Goal: Task Accomplishment & Management: Use online tool/utility

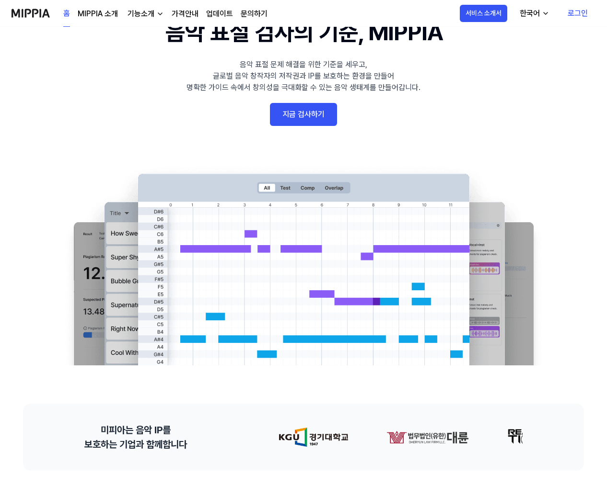
scroll to position [48, 0]
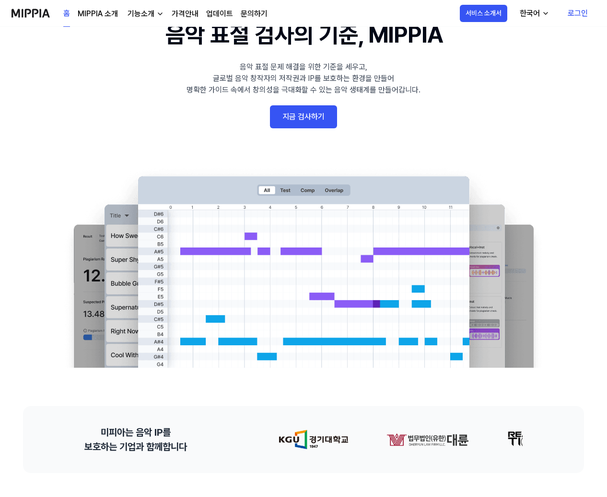
click at [302, 122] on link "지금 검사하기" at bounding box center [303, 116] width 67 height 23
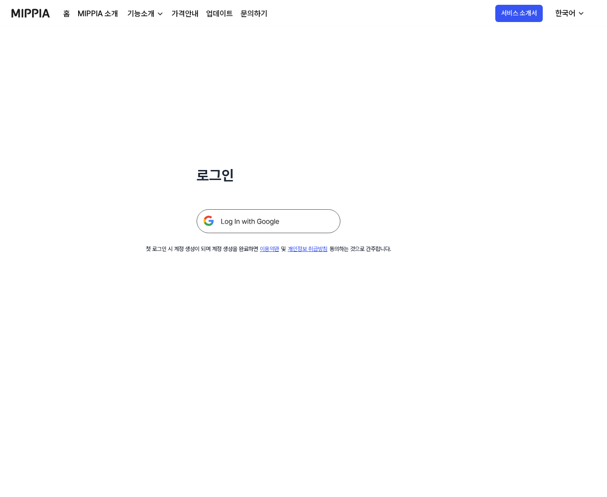
click at [266, 218] on img at bounding box center [268, 221] width 144 height 24
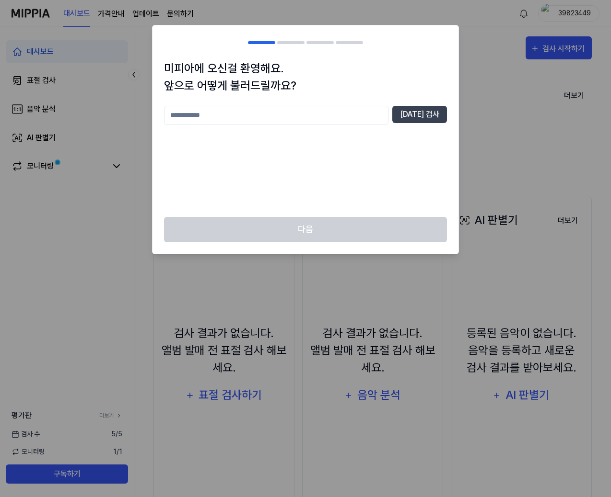
click at [335, 118] on input "text" at bounding box center [276, 115] width 224 height 19
type input "*"
type input "****"
click at [424, 116] on button "[DATE] 검사" at bounding box center [419, 114] width 55 height 17
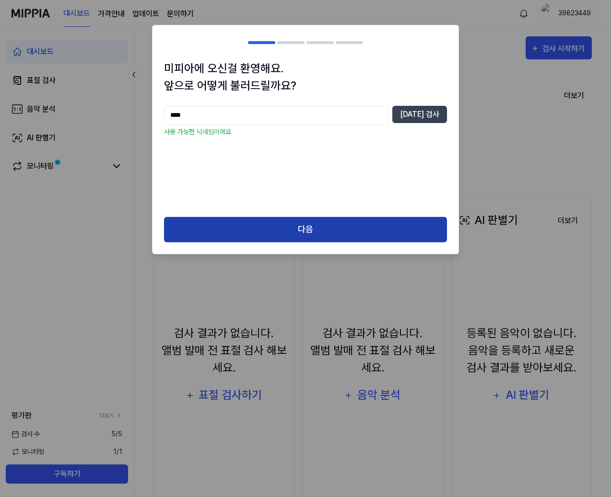
click at [297, 242] on div "다음" at bounding box center [305, 235] width 306 height 37
click at [304, 237] on button "다음" at bounding box center [305, 229] width 283 height 25
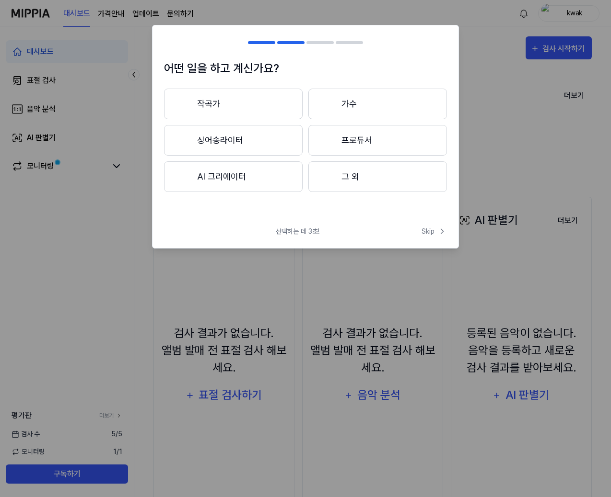
click at [353, 171] on button "그 외" at bounding box center [377, 177] width 139 height 31
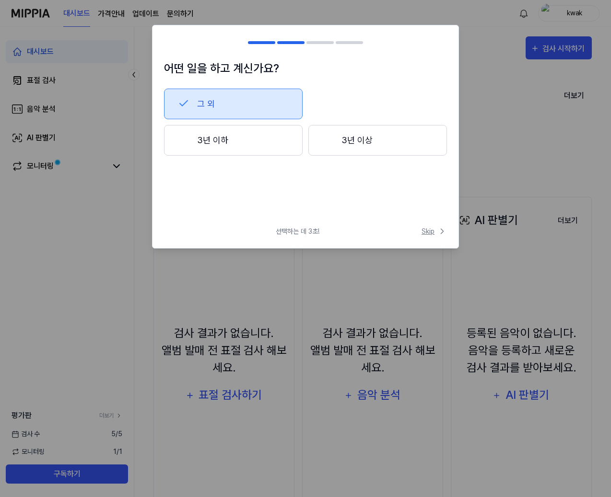
drag, startPoint x: 426, startPoint y: 226, endPoint x: 430, endPoint y: 231, distance: 7.2
click at [426, 226] on div "어떤 일을 하고 계신가요? 그 외 3년 이하 3년 이상 선택하는 데 3초! Skip Skip" at bounding box center [305, 137] width 307 height 224
click at [430, 231] on span "Skip" at bounding box center [433, 232] width 25 height 10
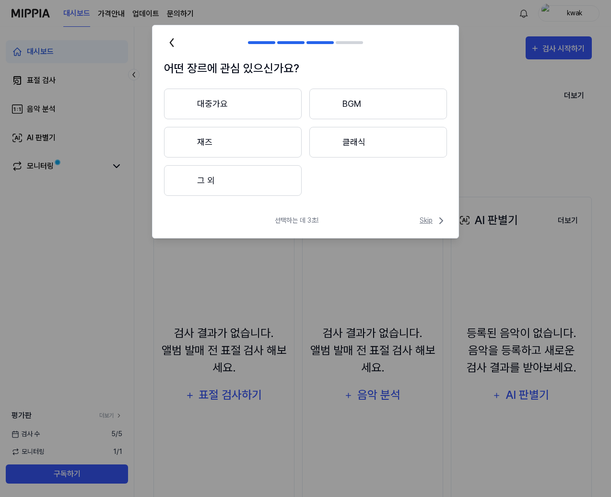
click at [429, 221] on span "Skip" at bounding box center [432, 221] width 27 height 12
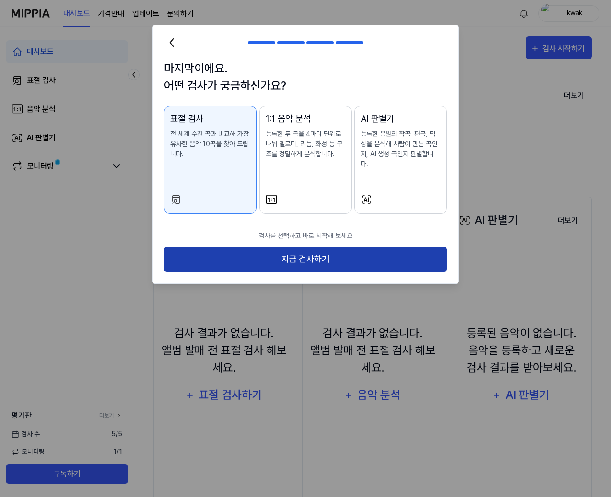
click at [268, 257] on button "지금 검사하기" at bounding box center [305, 259] width 283 height 25
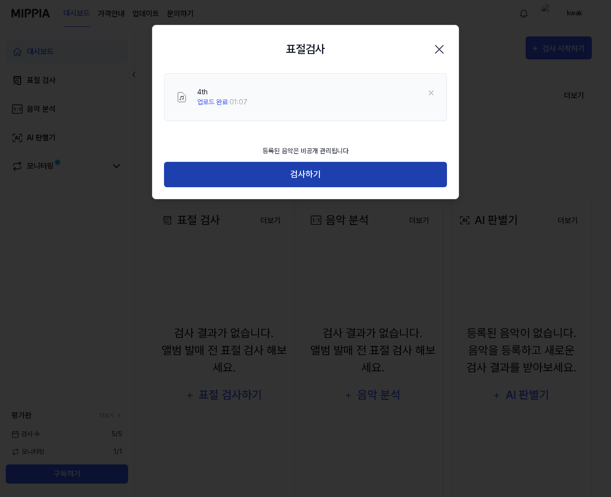
click at [282, 171] on button "검사하기" at bounding box center [305, 174] width 283 height 25
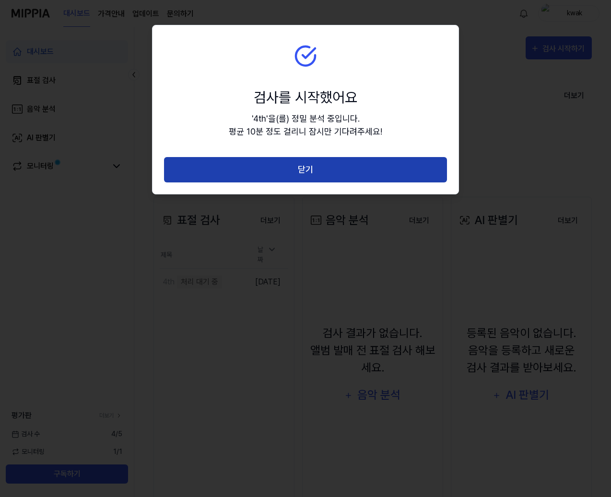
click at [269, 176] on button "닫기" at bounding box center [305, 169] width 283 height 25
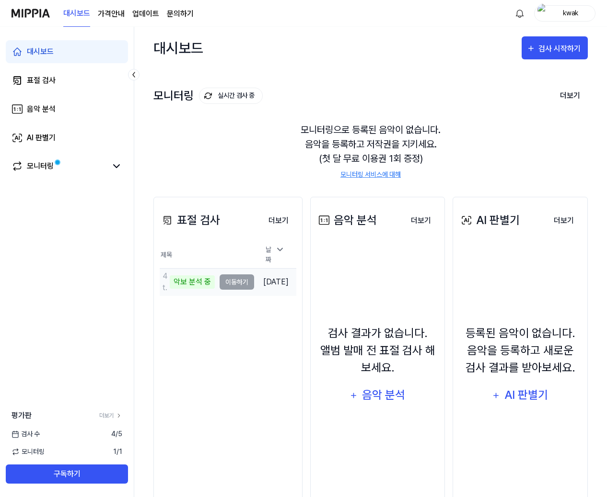
click at [240, 278] on td "4th 악보 분석 중 이동하기" at bounding box center [207, 282] width 94 height 27
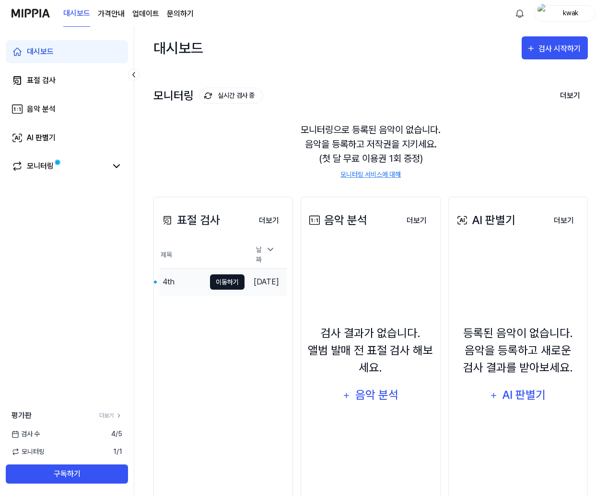
click at [210, 281] on button "이동하기" at bounding box center [227, 282] width 35 height 15
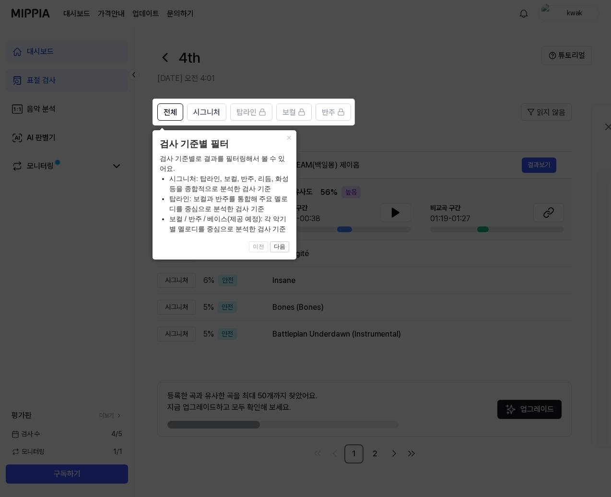
click at [351, 138] on icon at bounding box center [305, 248] width 611 height 497
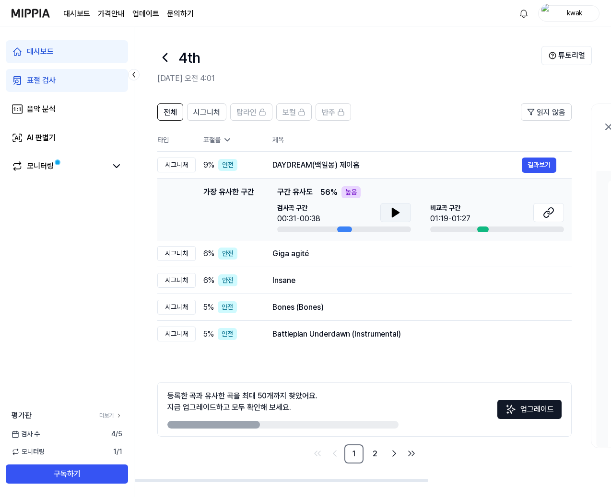
click at [396, 214] on icon at bounding box center [395, 212] width 7 height 9
click at [398, 208] on icon at bounding box center [396, 213] width 12 height 12
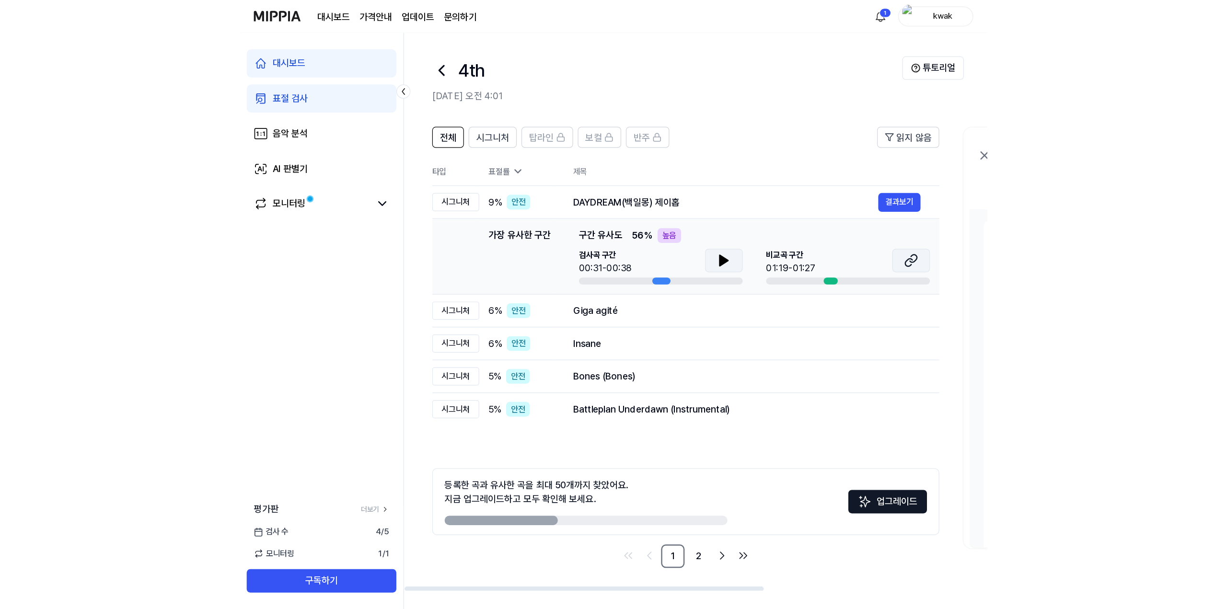
scroll to position [0, 1]
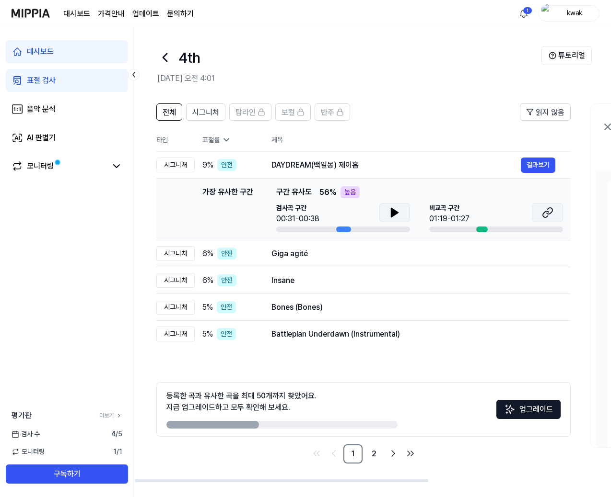
click at [549, 214] on icon at bounding box center [549, 211] width 6 height 6
click at [315, 257] on div "Giga agité" at bounding box center [395, 254] width 249 height 12
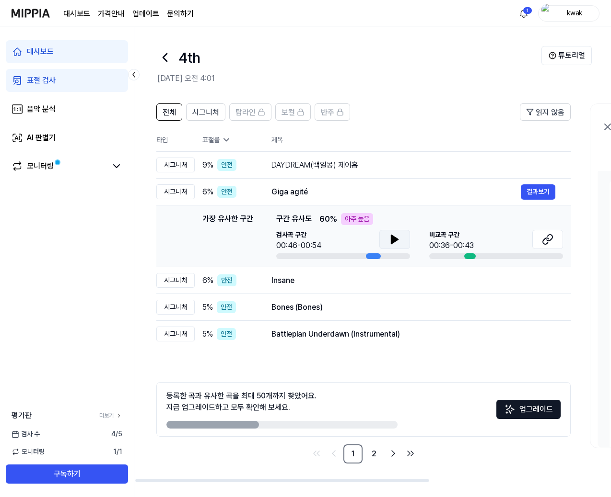
click at [391, 237] on icon at bounding box center [394, 239] width 7 height 9
click at [394, 242] on icon at bounding box center [395, 240] width 12 height 12
click at [541, 243] on button at bounding box center [547, 239] width 31 height 19
click at [526, 278] on button "결과보기" at bounding box center [537, 280] width 35 height 15
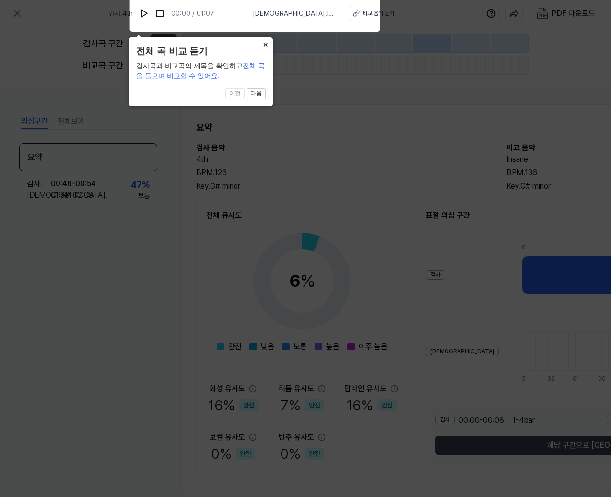
click at [262, 46] on button "×" at bounding box center [264, 43] width 15 height 13
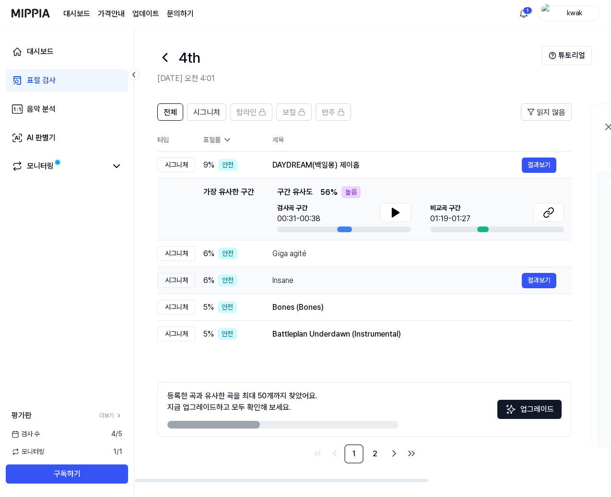
click at [333, 291] on td "Insane 결과보기" at bounding box center [414, 280] width 314 height 27
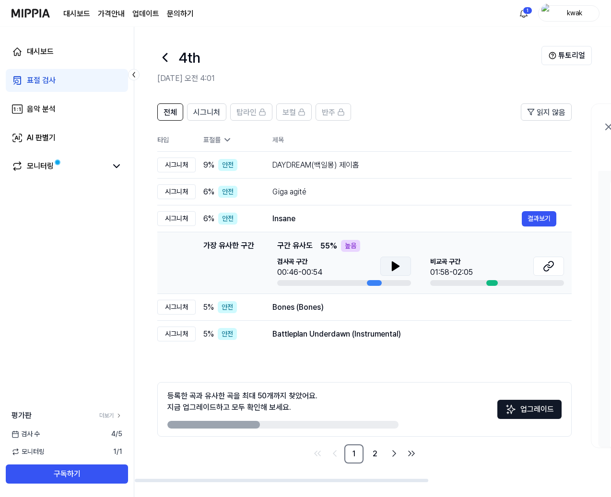
click at [397, 265] on icon at bounding box center [396, 267] width 12 height 12
click at [397, 264] on icon at bounding box center [397, 267] width 2 height 8
click at [547, 267] on icon at bounding box center [550, 265] width 6 height 6
click at [528, 310] on button "결과보기" at bounding box center [538, 307] width 35 height 15
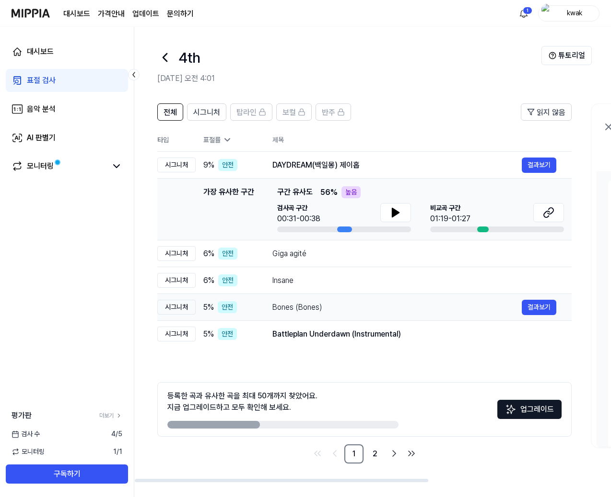
click at [392, 306] on div "Bones (Bones)" at bounding box center [396, 308] width 249 height 12
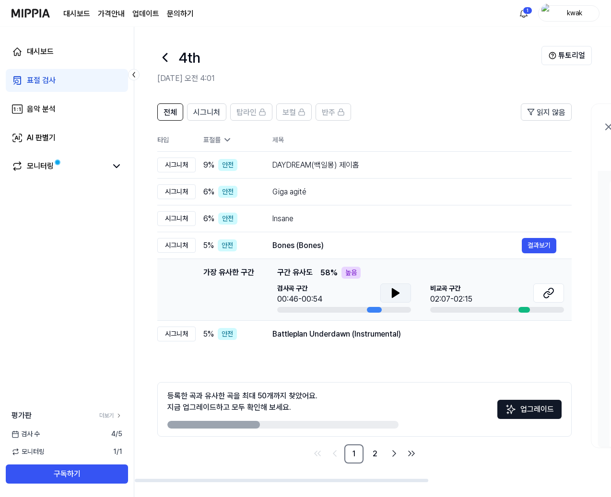
click at [390, 289] on icon at bounding box center [396, 294] width 12 height 12
click at [394, 293] on icon at bounding box center [393, 293] width 2 height 8
click at [548, 293] on icon at bounding box center [548, 294] width 12 height 12
click at [396, 293] on icon at bounding box center [395, 293] width 7 height 9
drag, startPoint x: 250, startPoint y: 427, endPoint x: 290, endPoint y: 430, distance: 39.9
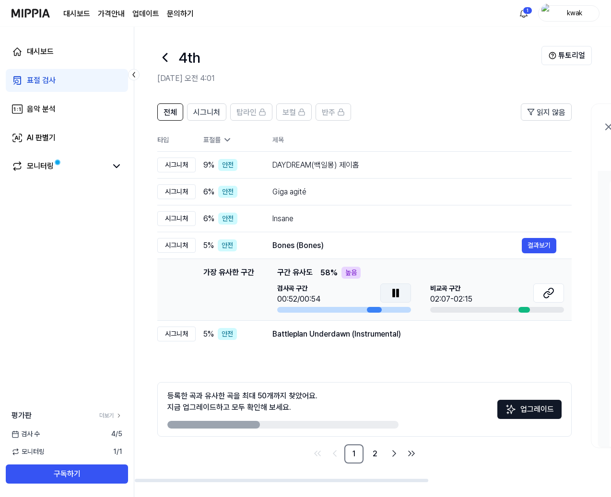
click at [290, 430] on div "등록한 곡과 유사한 곡을 최대 50개까지 찾았어요. 지금 업그레이드하고 모두 확인해 보세요. 업그레이드" at bounding box center [364, 409] width 414 height 55
click at [350, 333] on div "Battleplan Underdawn (Instrumental)" at bounding box center [396, 335] width 249 height 12
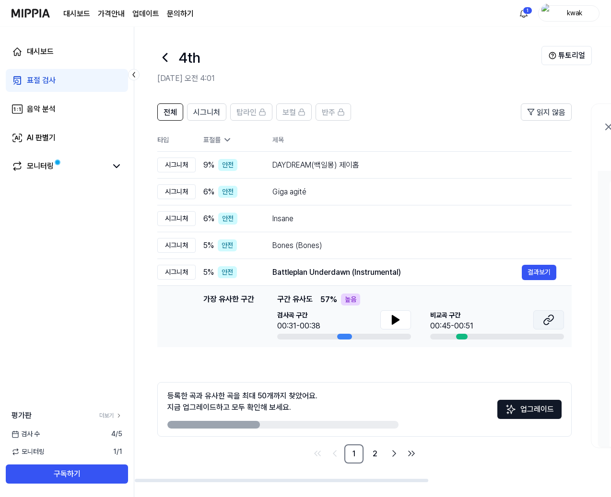
click at [553, 319] on icon at bounding box center [550, 318] width 6 height 6
click at [211, 115] on span "시그니처" at bounding box center [206, 113] width 27 height 12
click at [174, 116] on span "전체" at bounding box center [169, 113] width 13 height 12
click at [158, 58] on icon at bounding box center [164, 57] width 15 height 15
